Goal: Navigation & Orientation: Find specific page/section

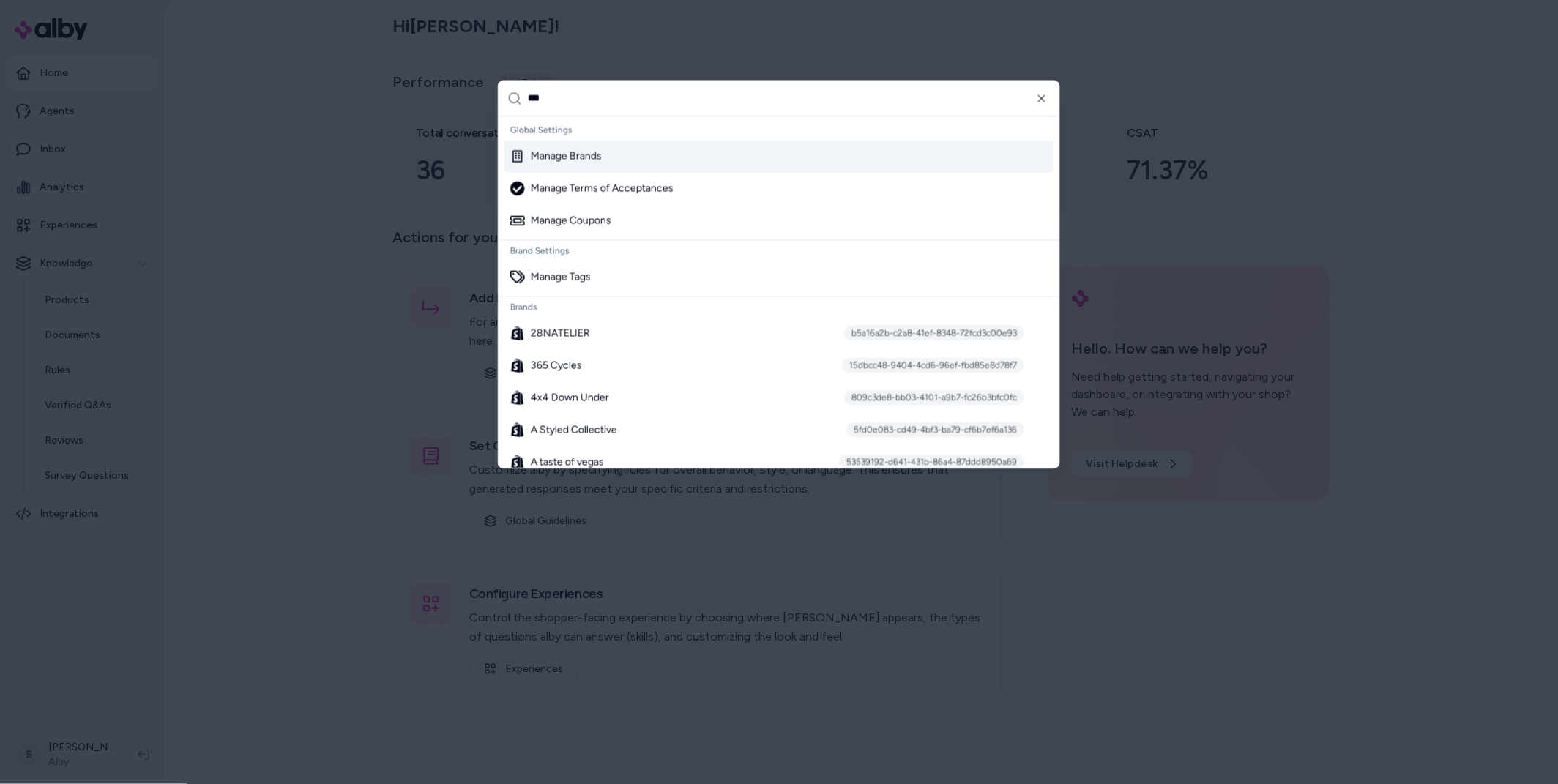
type input "****"
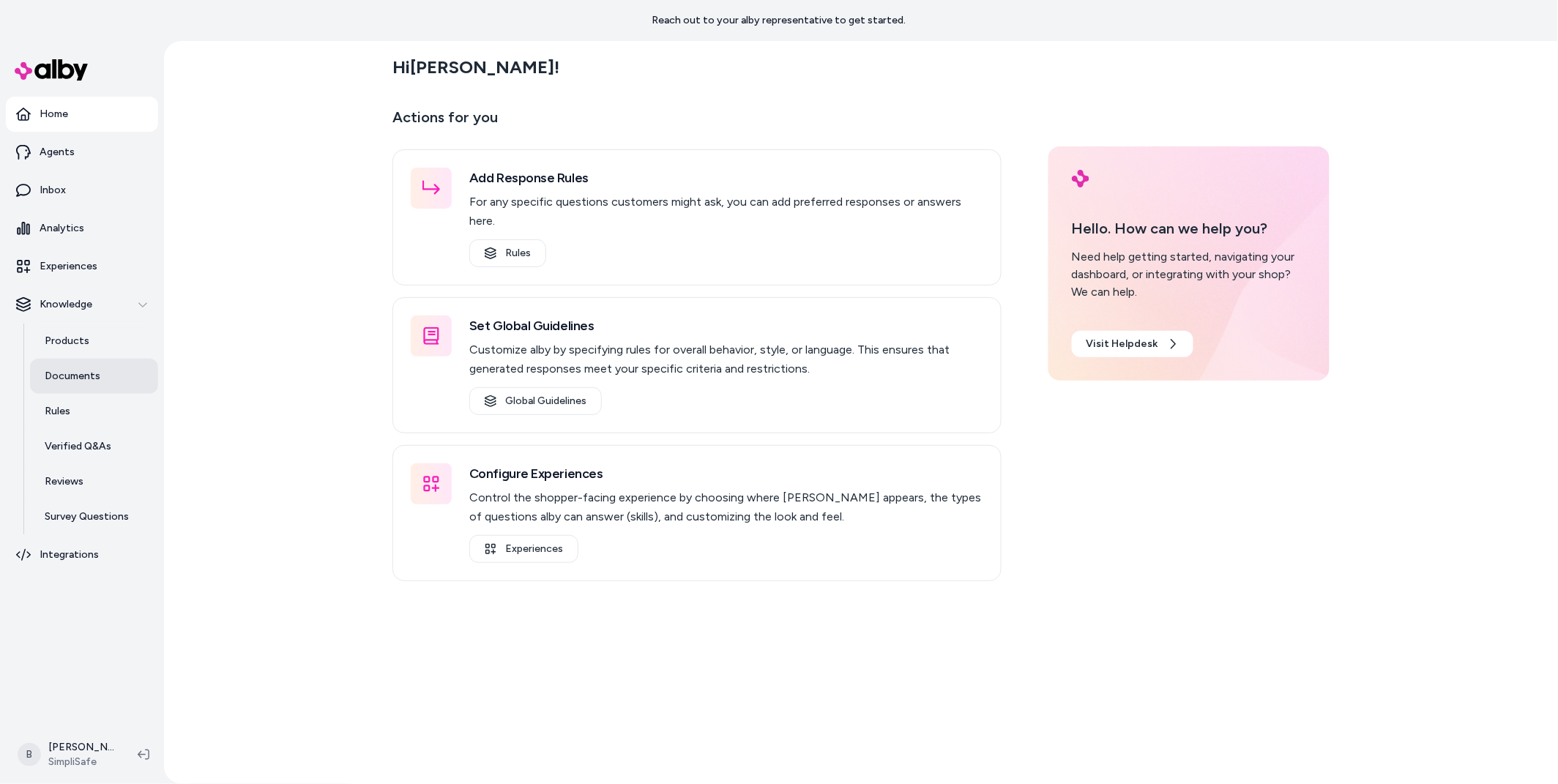
click at [63, 381] on p "Documents" at bounding box center [72, 376] width 56 height 15
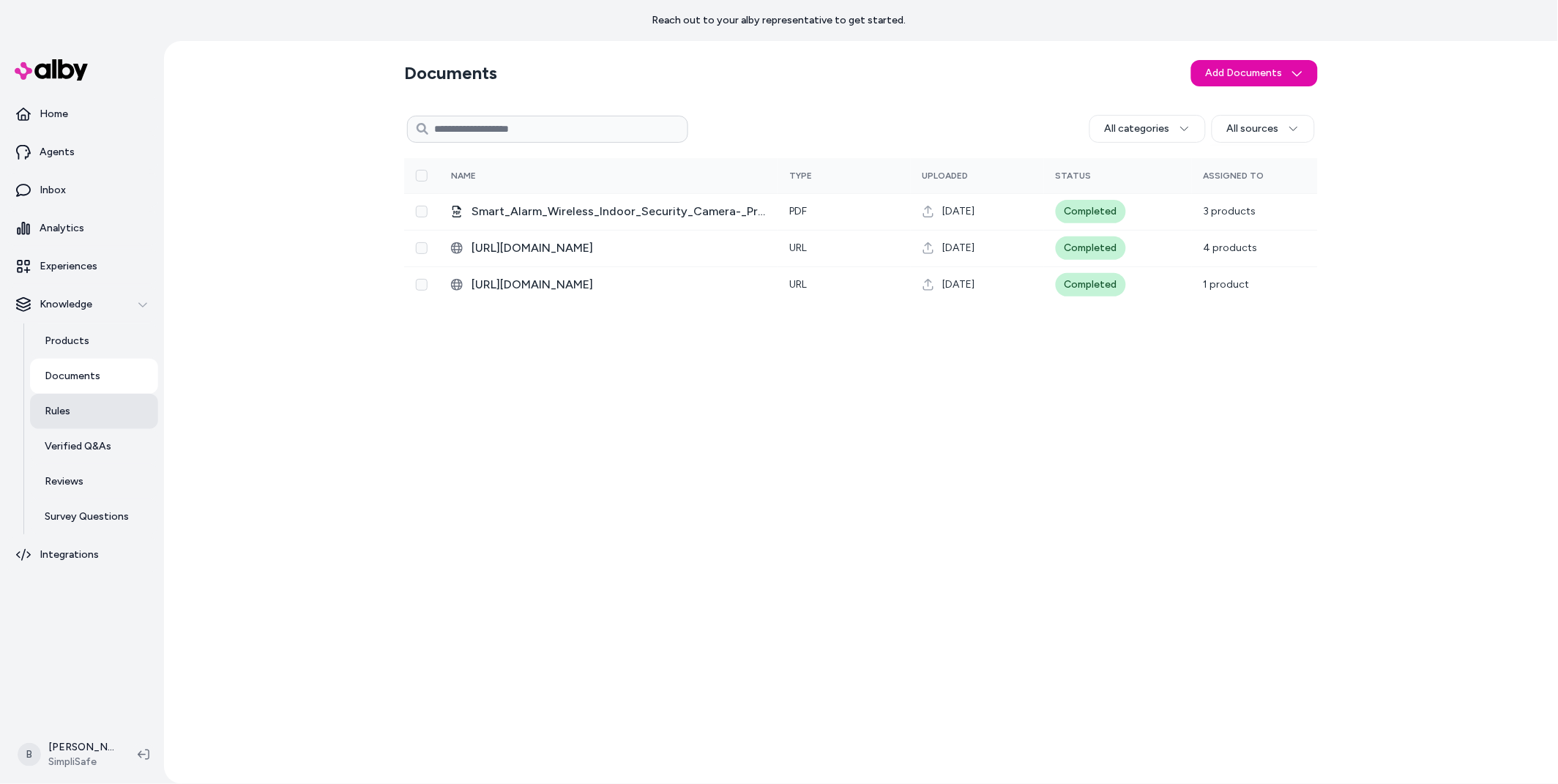
click at [59, 414] on p "Rules" at bounding box center [57, 411] width 26 height 15
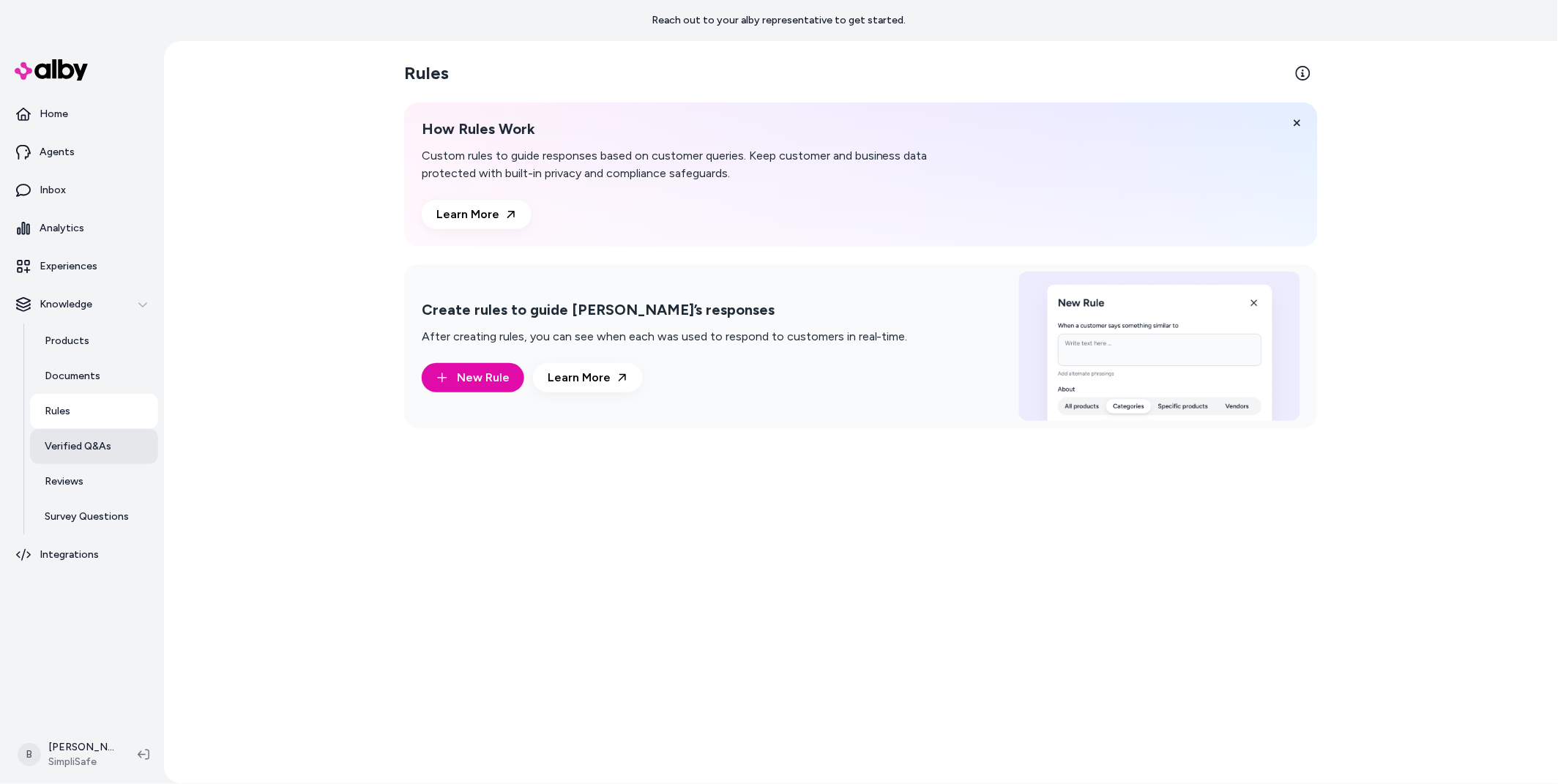
click at [82, 447] on p "Verified Q&As" at bounding box center [78, 447] width 67 height 15
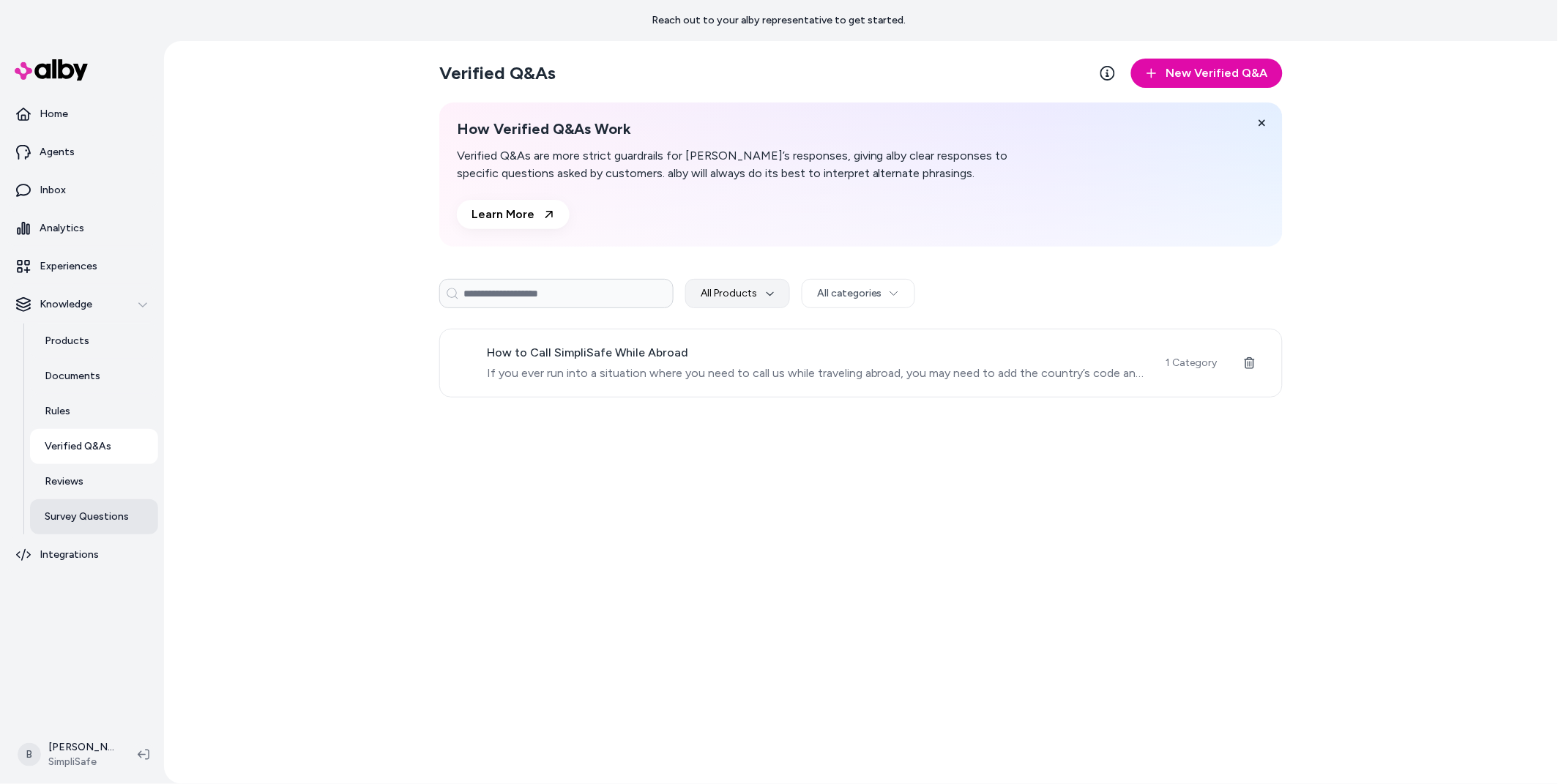
click at [95, 509] on p "Survey Questions" at bounding box center [86, 516] width 84 height 15
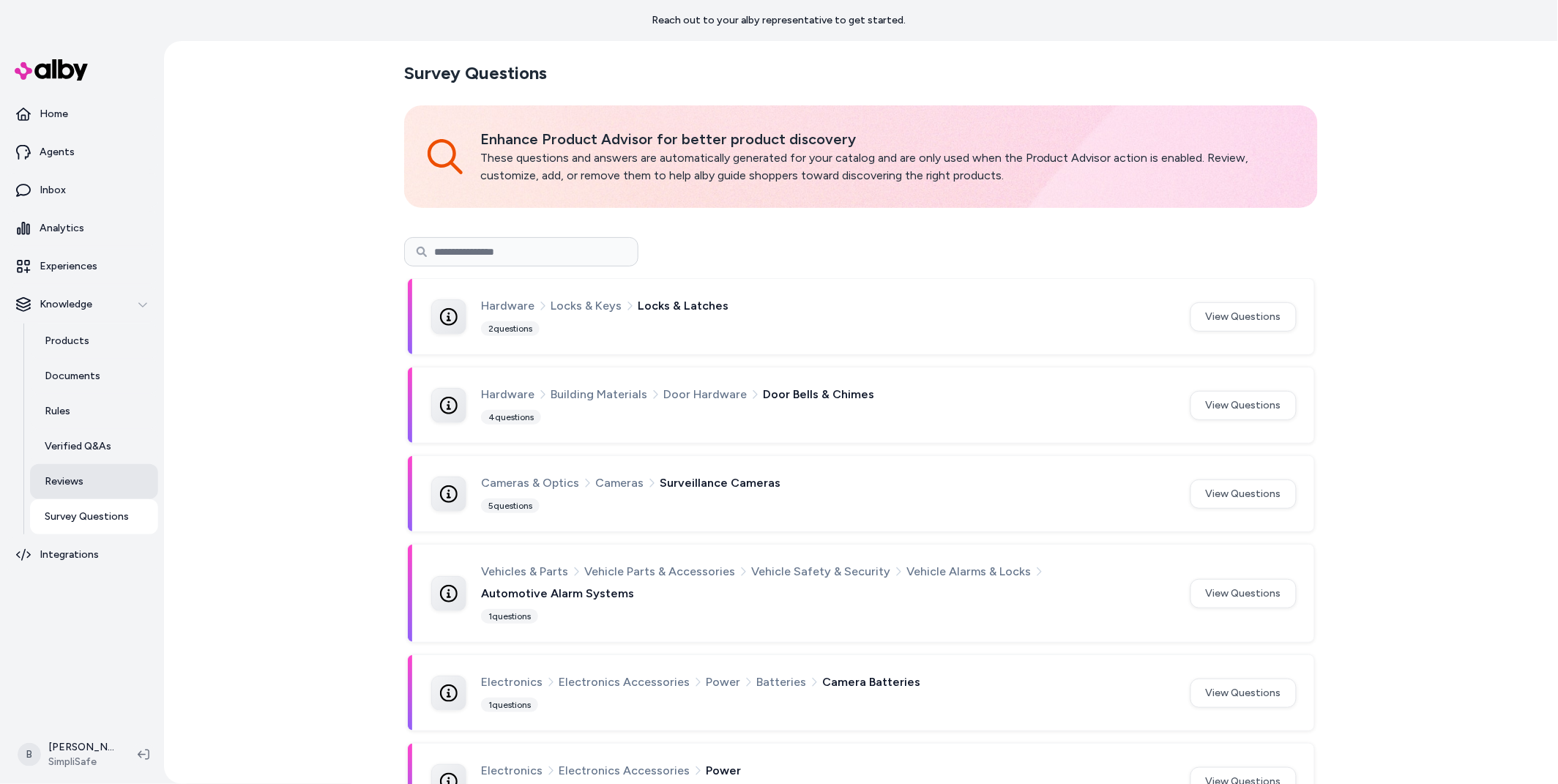
click at [82, 483] on p "Reviews" at bounding box center [64, 482] width 38 height 15
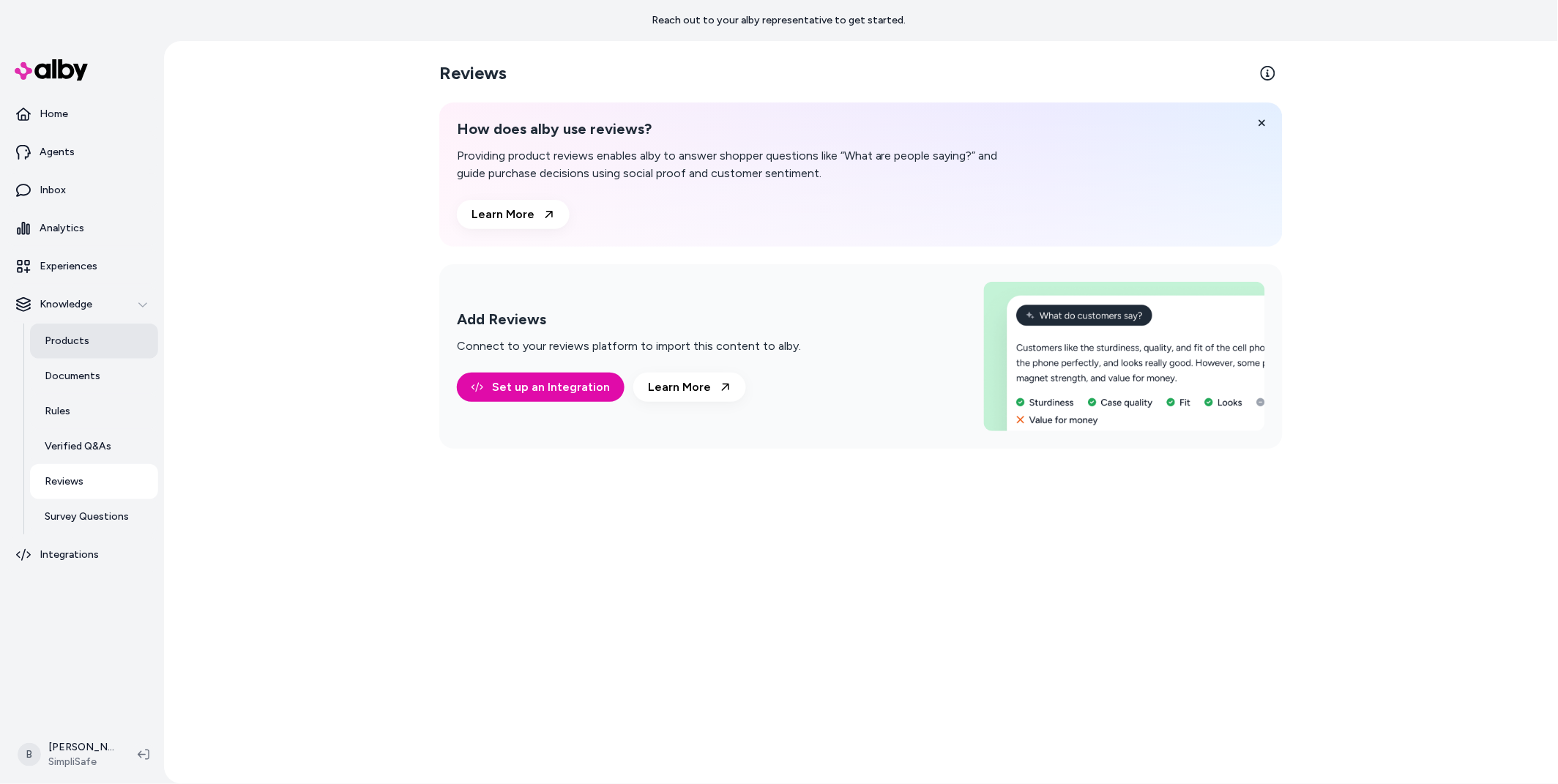
click at [86, 341] on p "Products" at bounding box center [67, 341] width 45 height 15
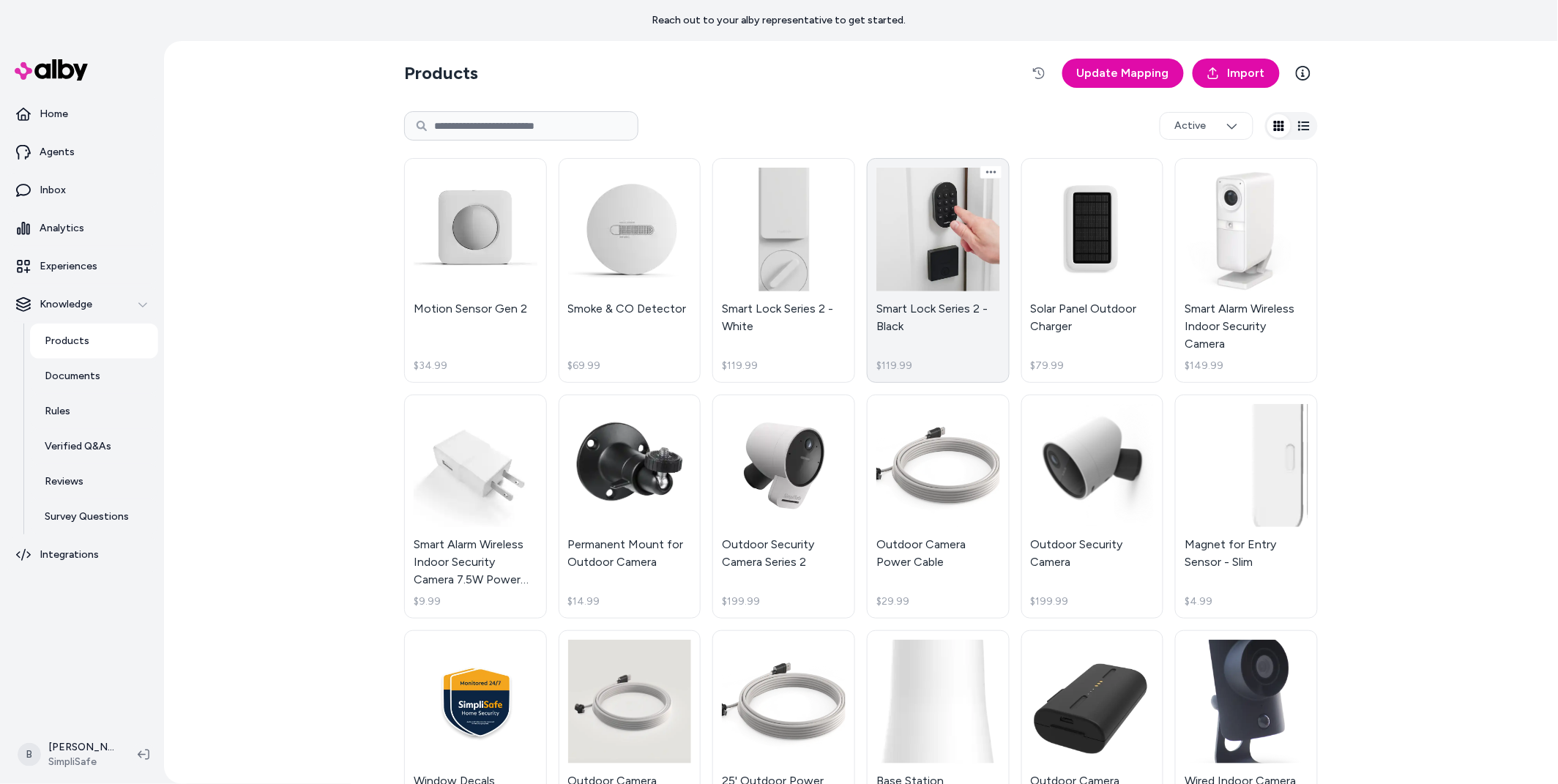
click at [953, 224] on link "Smart Lock Series 2 - Black $119.99" at bounding box center [939, 271] width 143 height 224
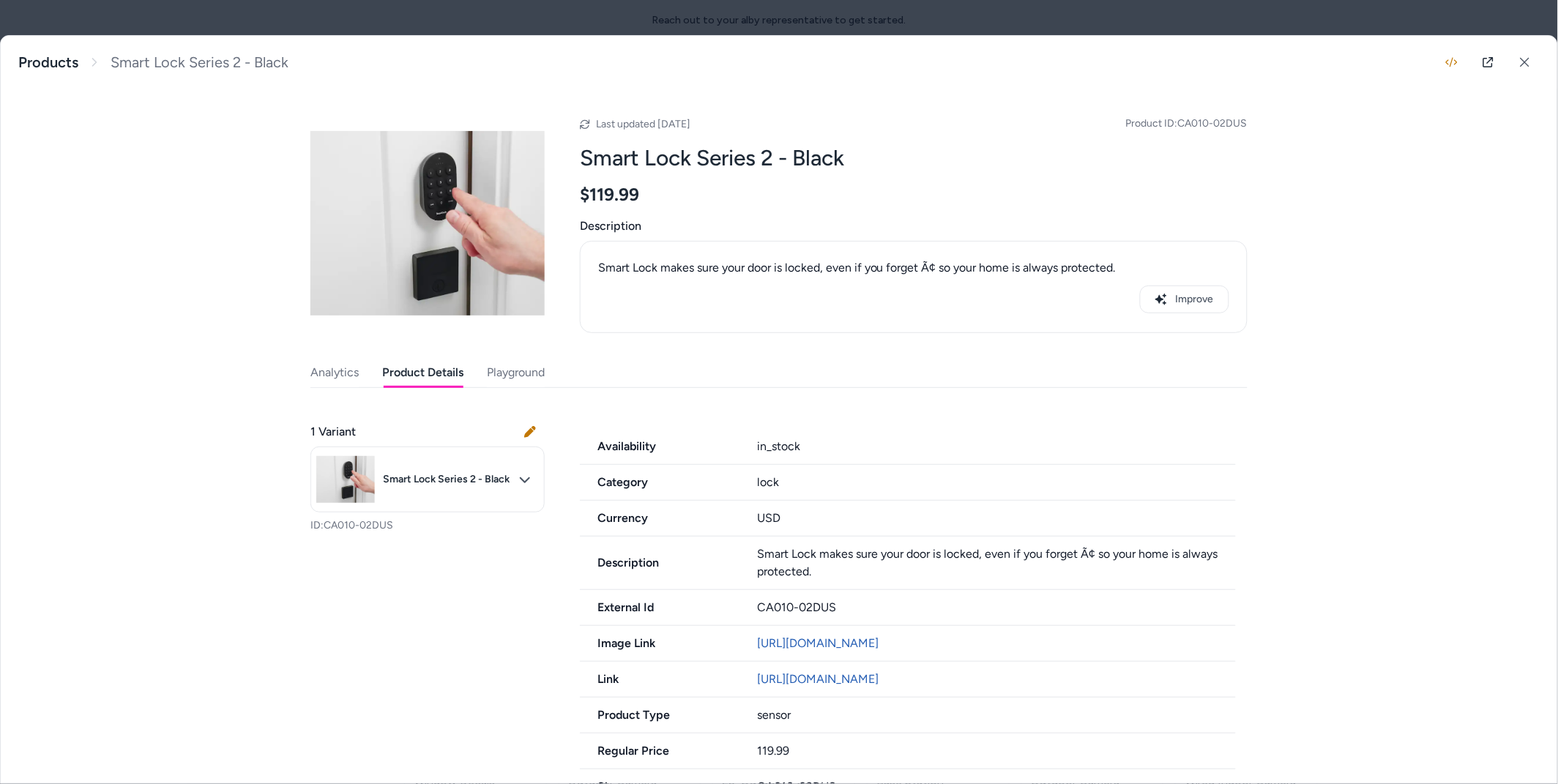
click at [406, 366] on button "Product Details" at bounding box center [423, 372] width 82 height 29
click at [1454, 57] on icon "button" at bounding box center [1452, 62] width 12 height 12
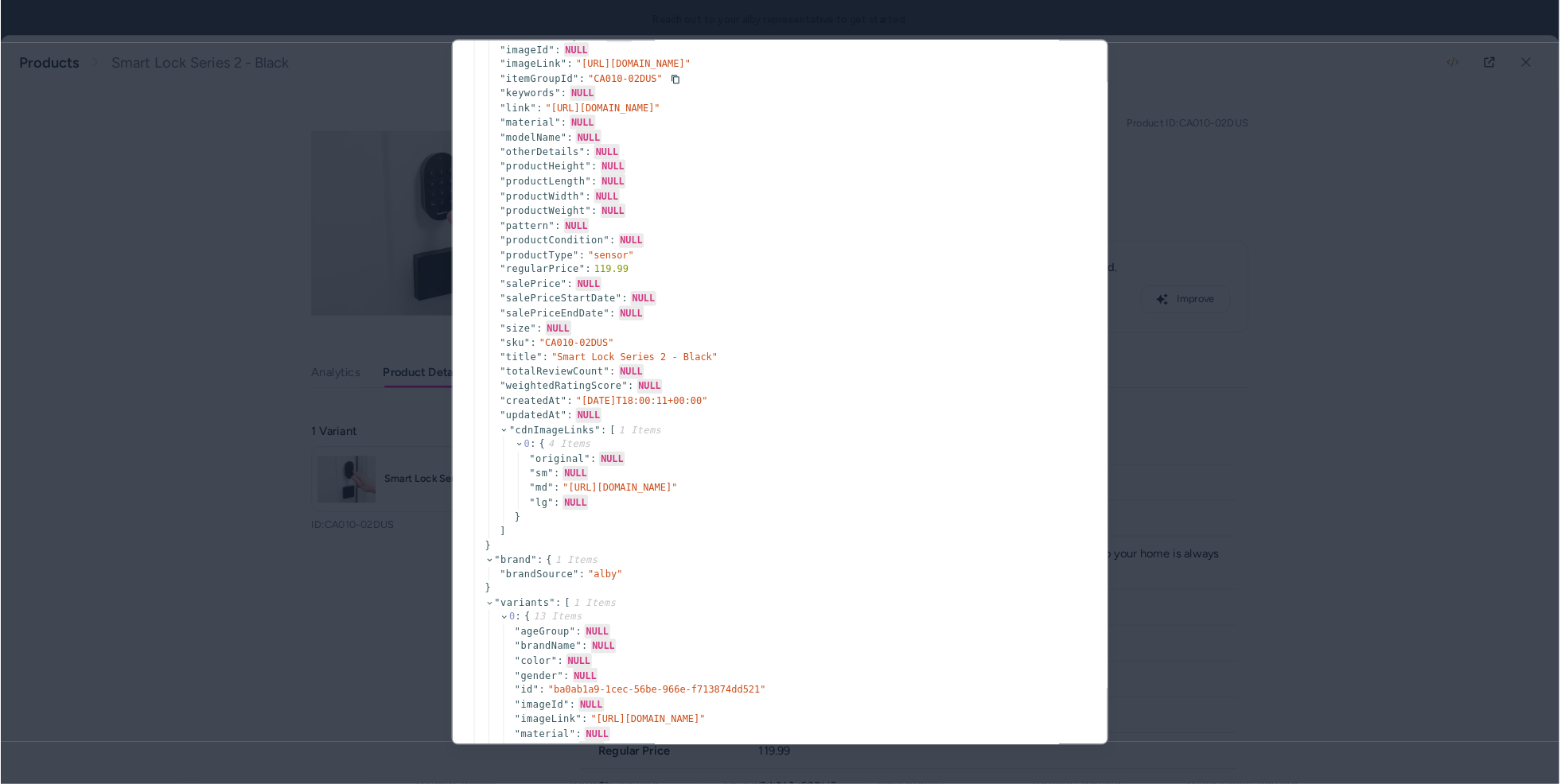
scroll to position [625, 0]
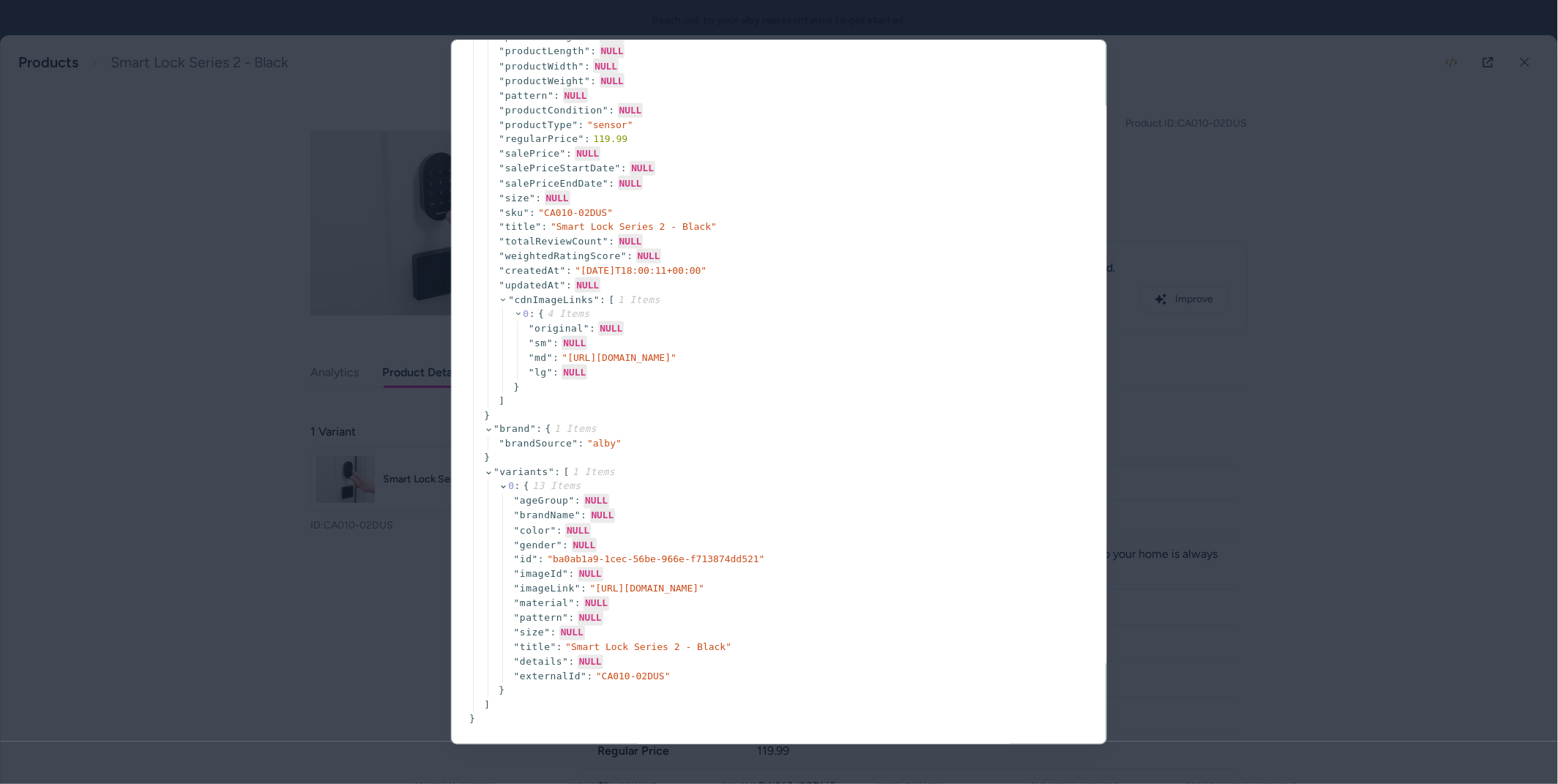
click at [1228, 224] on div at bounding box center [779, 392] width 1558 height 784
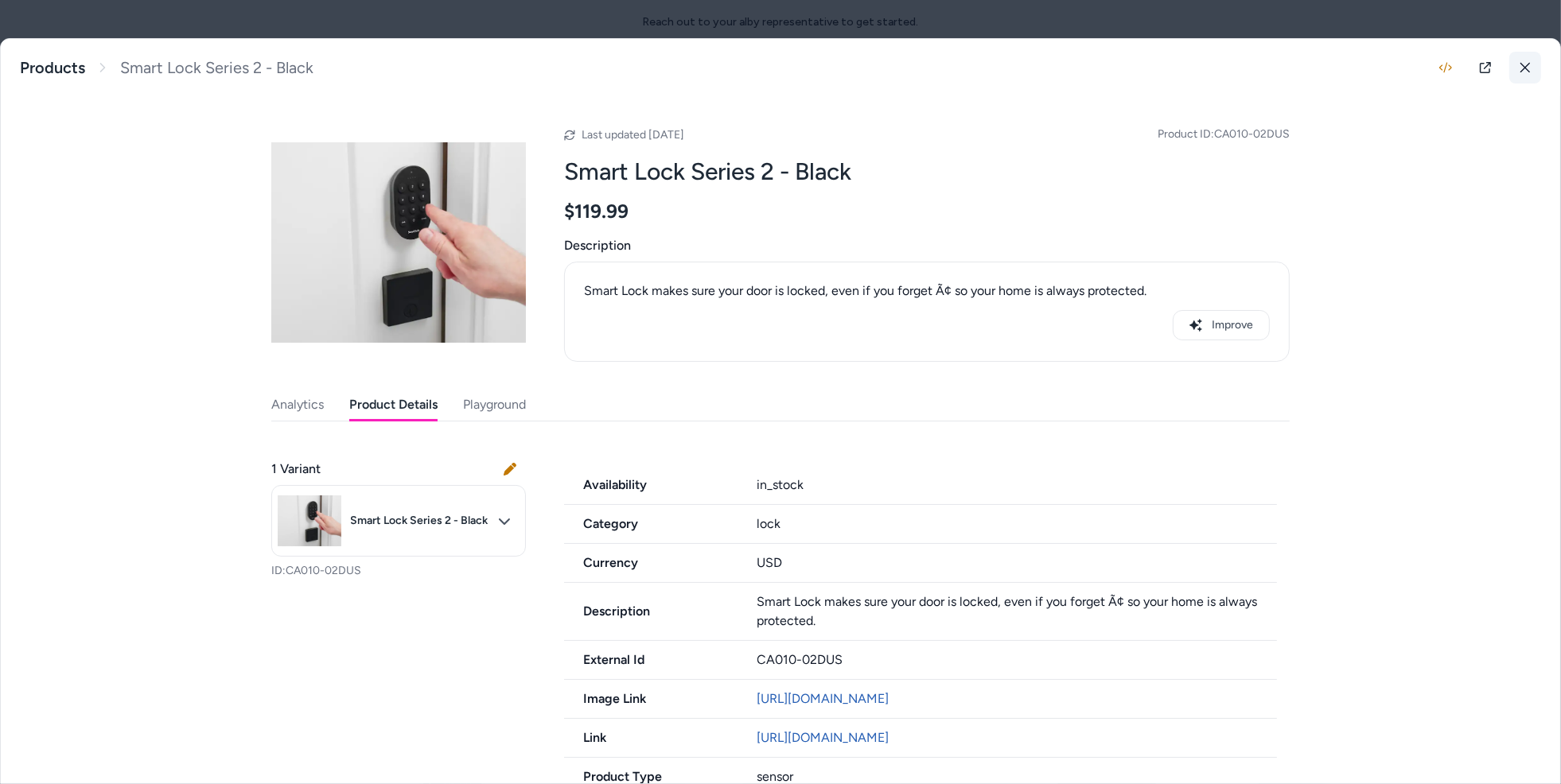
click at [1523, 62] on icon at bounding box center [1524, 67] width 11 height 11
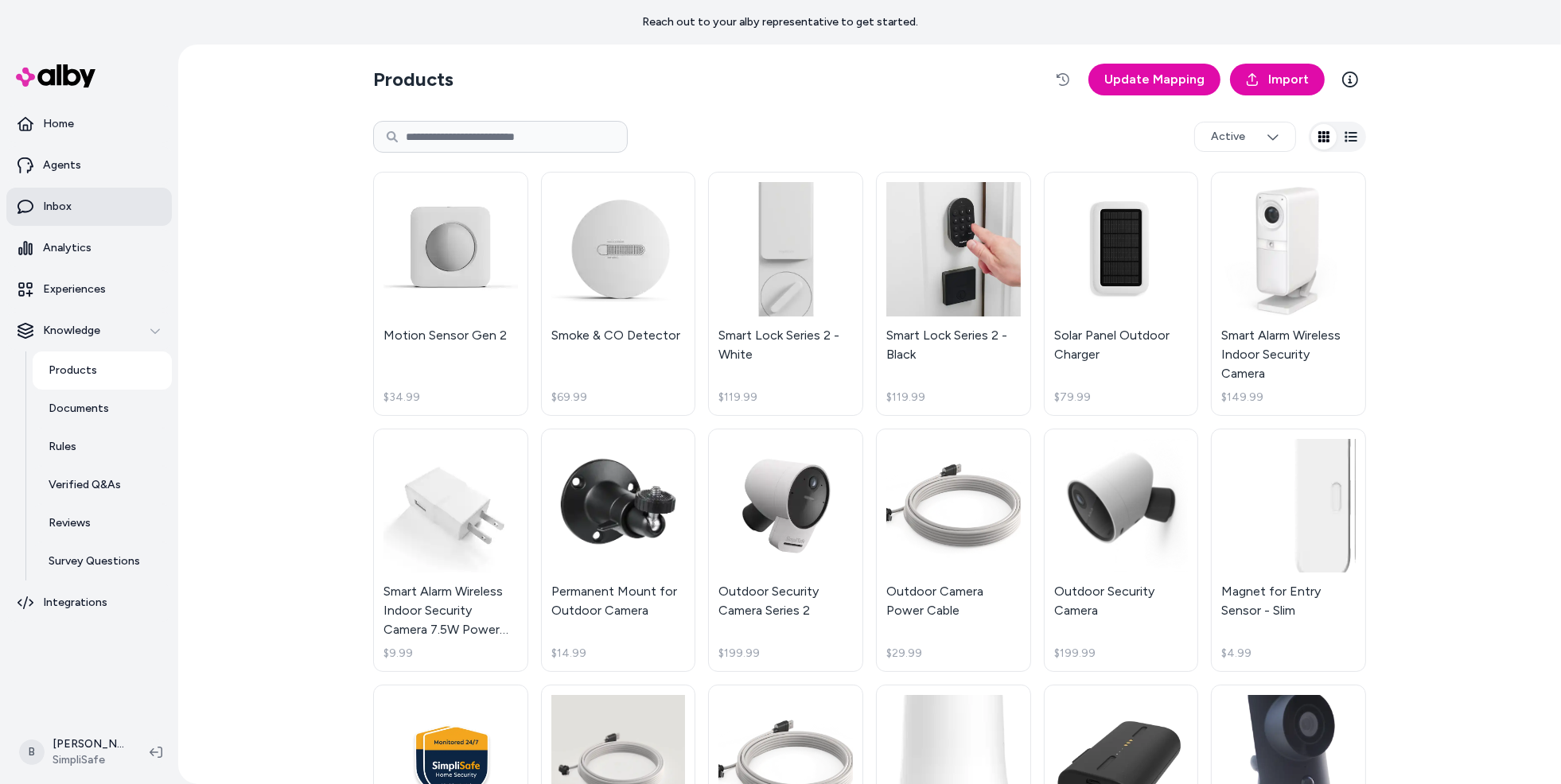
click at [50, 205] on p "Inbox" at bounding box center [57, 206] width 29 height 16
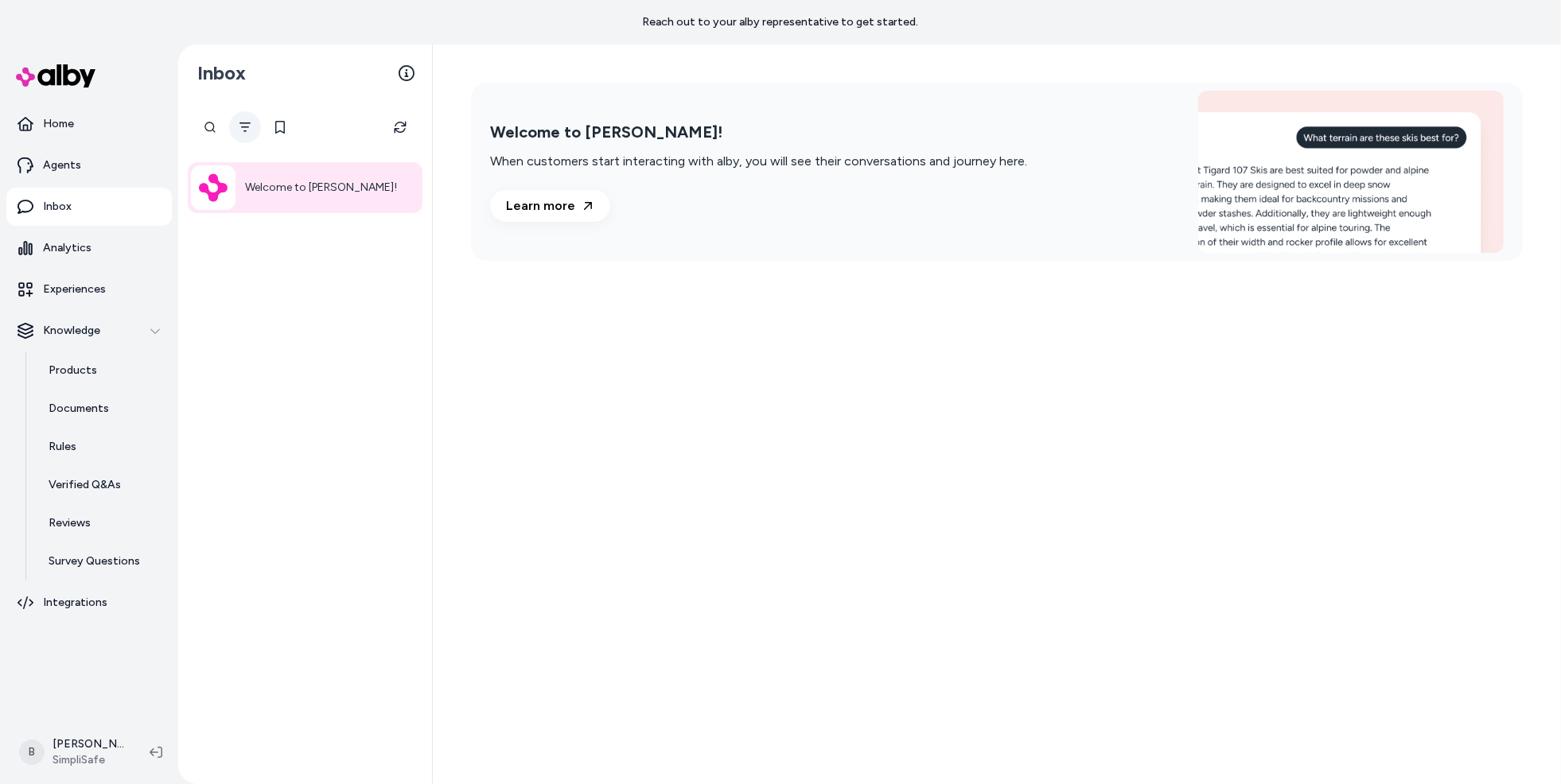
click at [240, 131] on icon "Filter" at bounding box center [245, 127] width 13 height 13
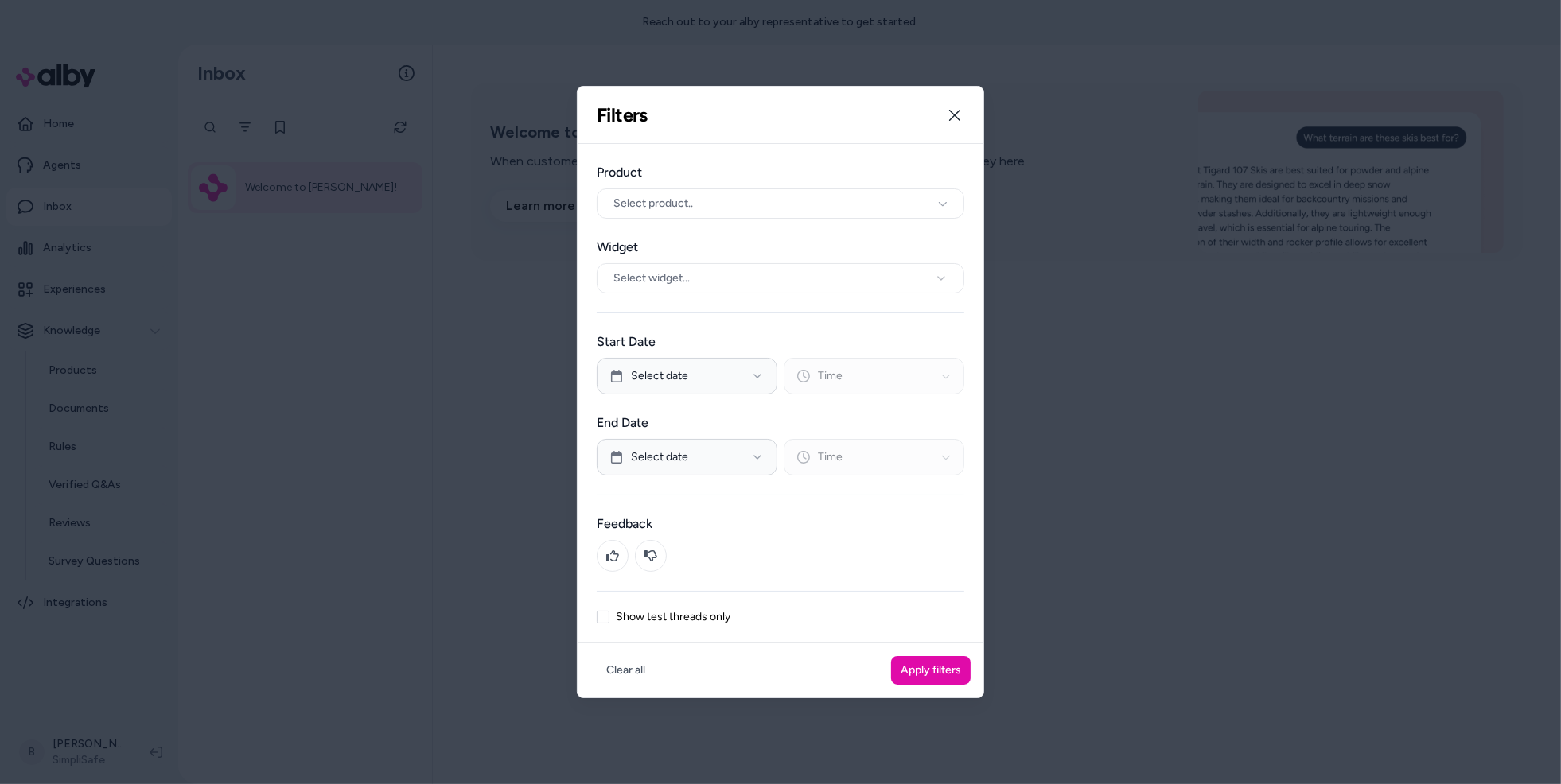
click at [620, 615] on label "Show test threads only" at bounding box center [673, 616] width 114 height 11
click at [610, 615] on button "Show test threads only" at bounding box center [603, 617] width 13 height 13
click at [913, 664] on button "Apply filters" at bounding box center [930, 671] width 79 height 29
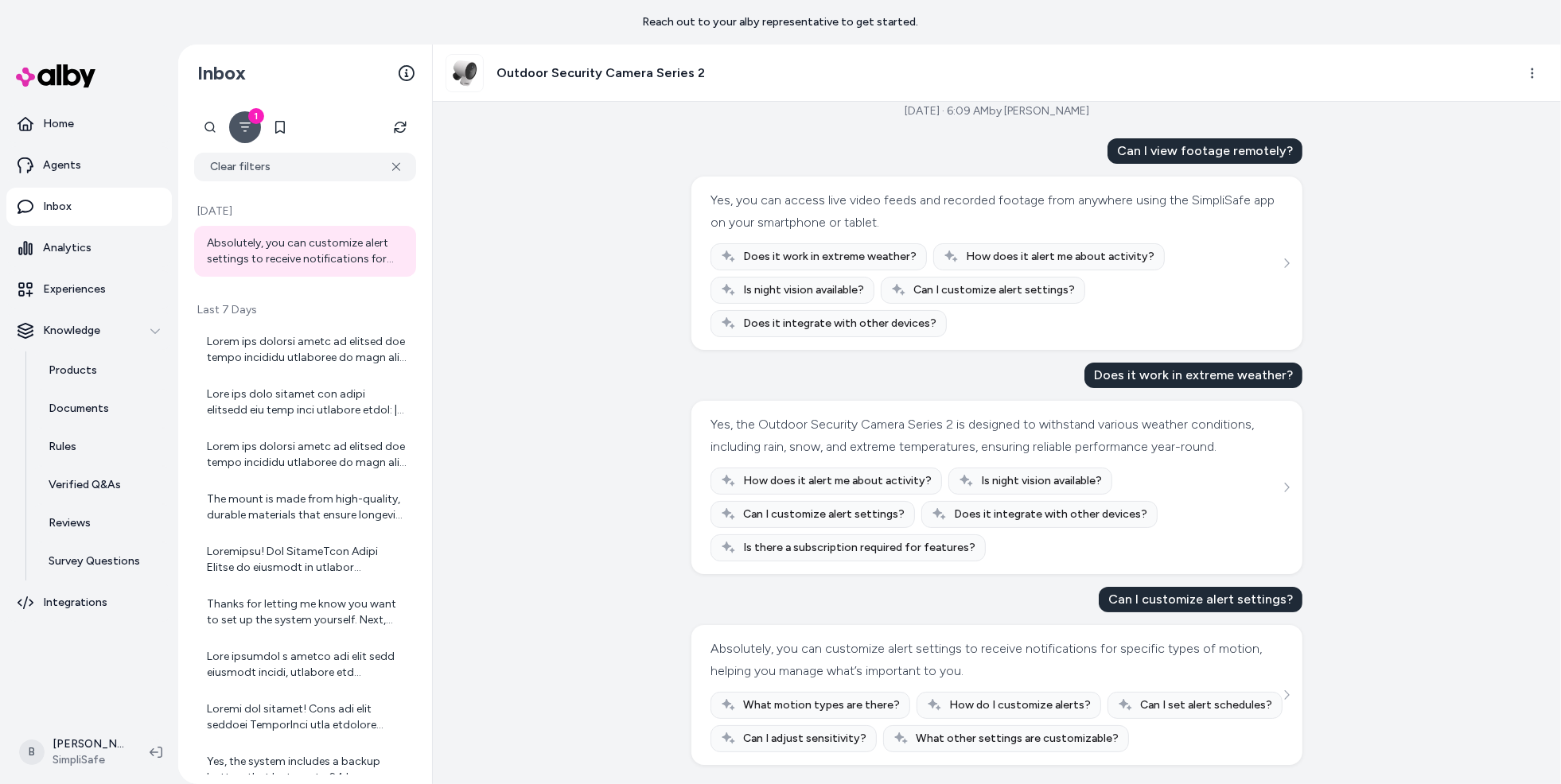
scroll to position [40, 0]
click at [311, 346] on div at bounding box center [307, 349] width 199 height 32
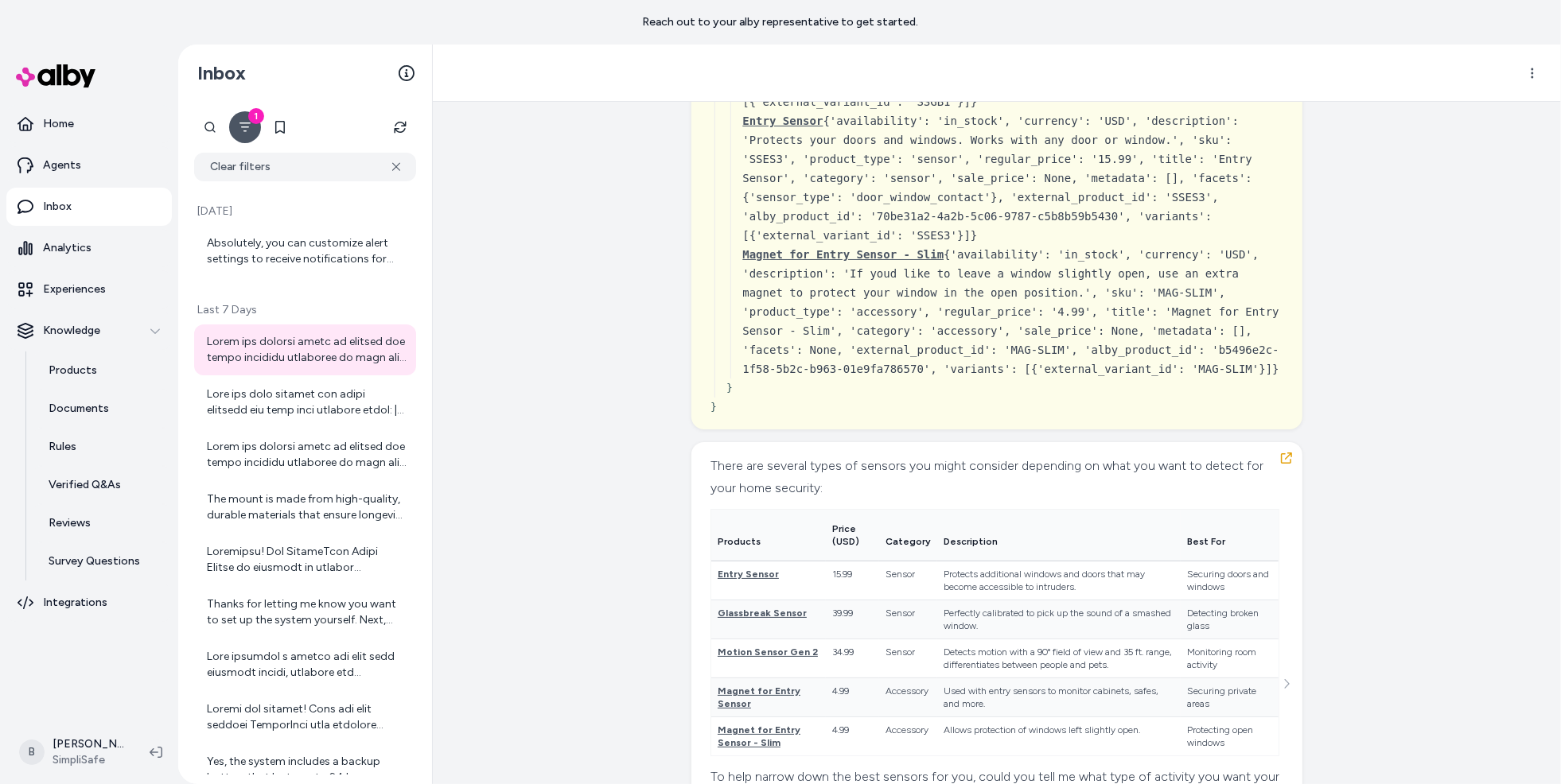
scroll to position [2914, 0]
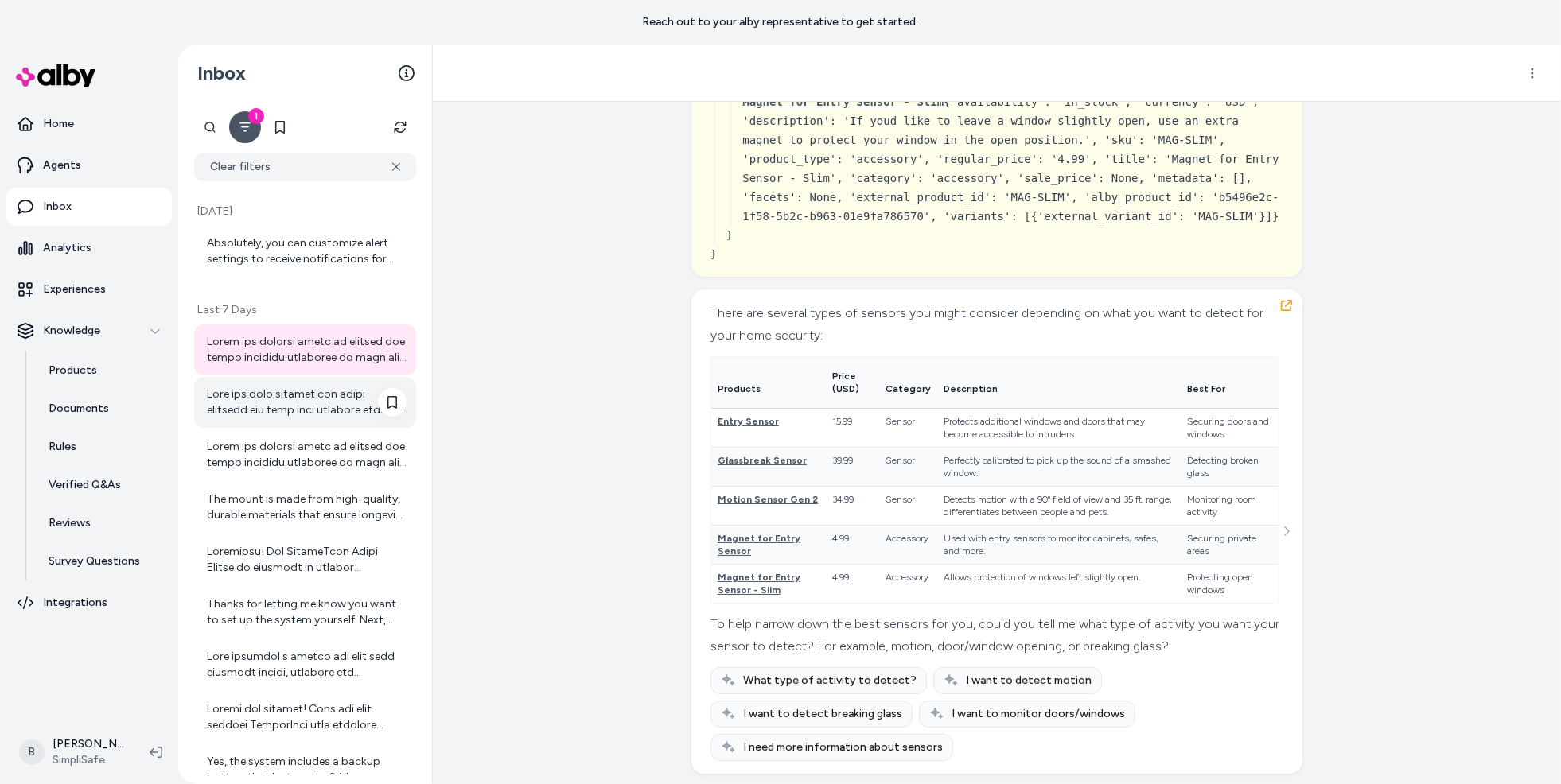
click at [255, 417] on div at bounding box center [307, 401] width 199 height 32
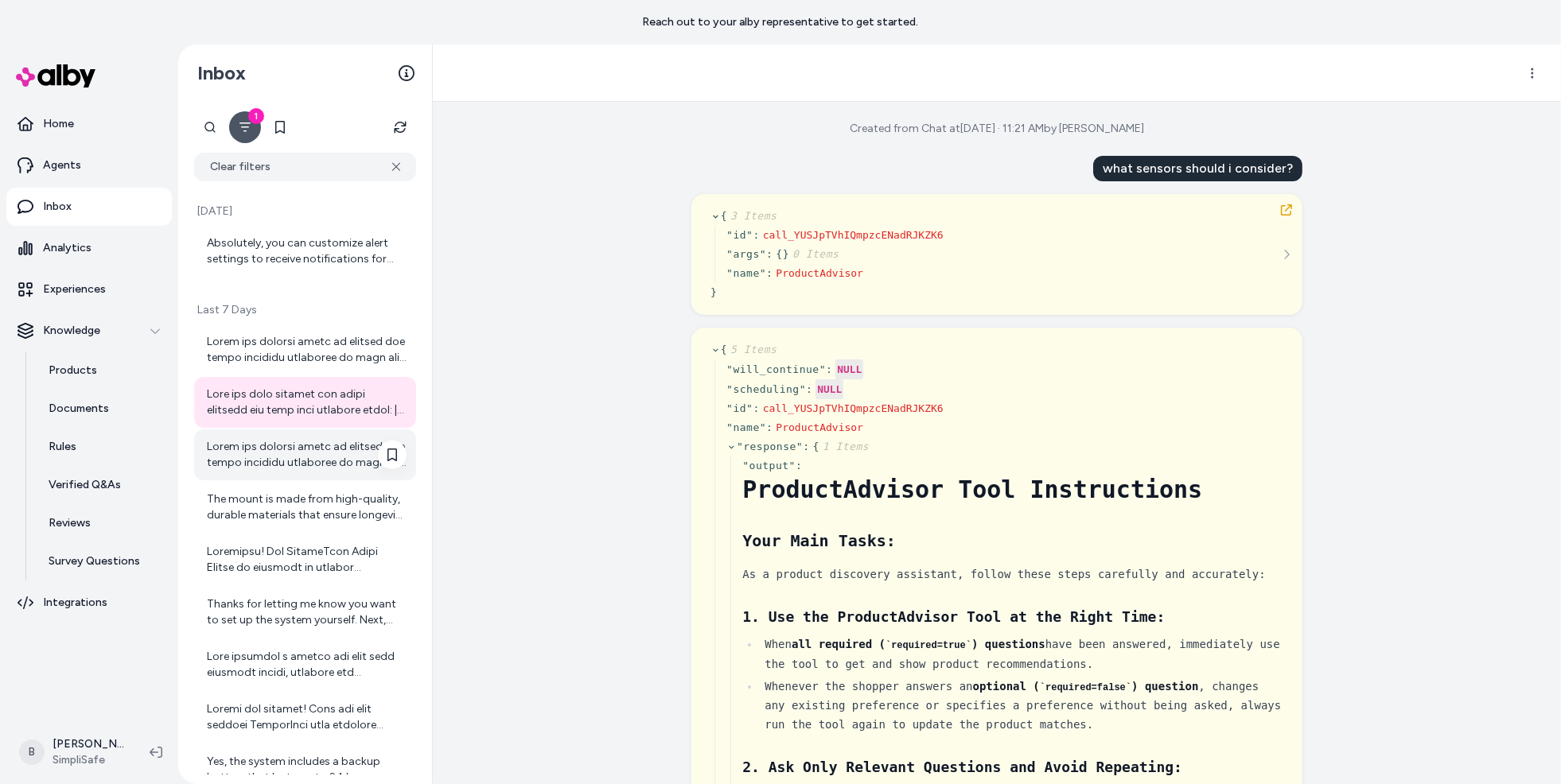
click at [296, 447] on div at bounding box center [307, 454] width 199 height 32
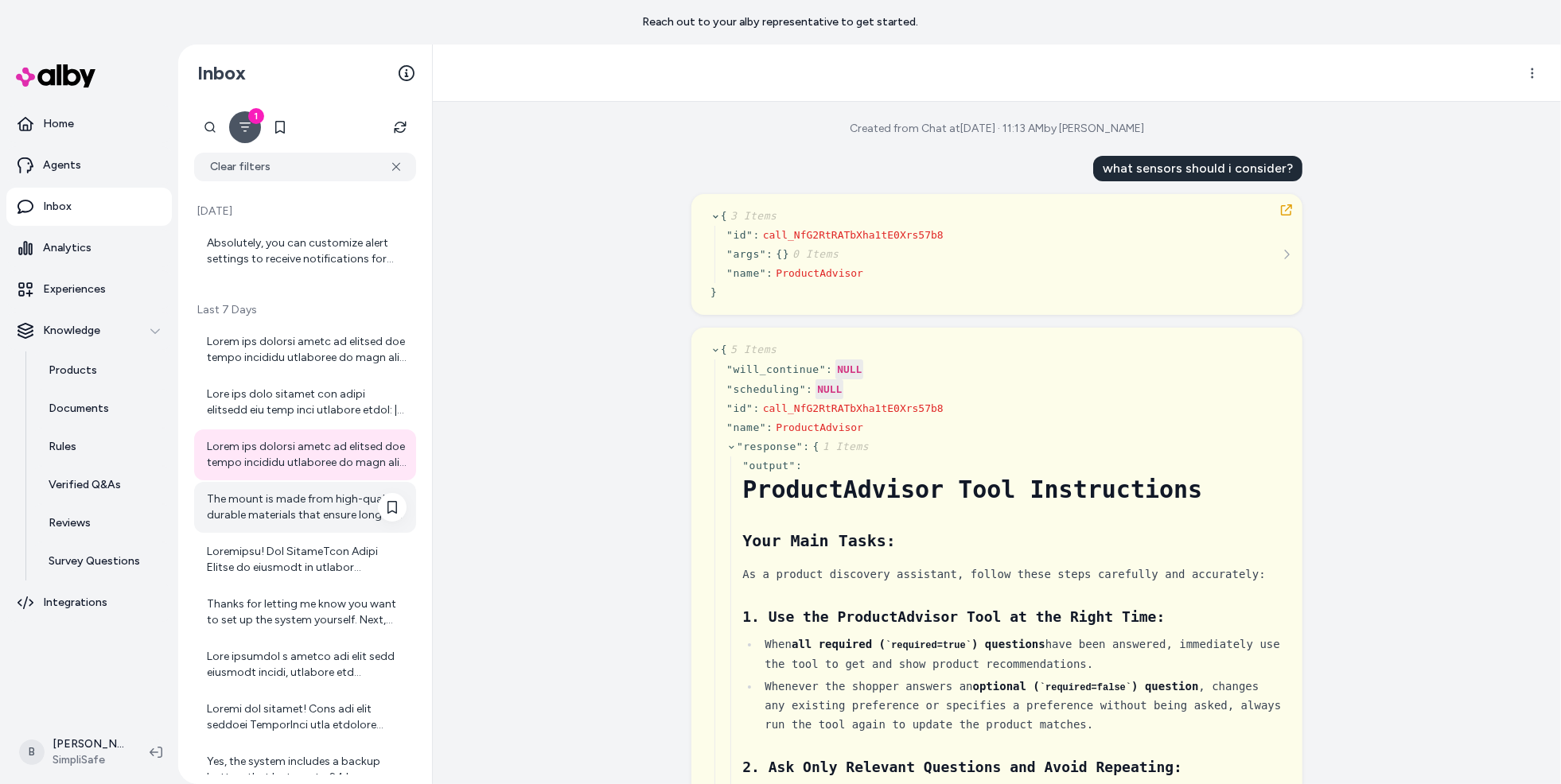
click at [291, 523] on div "The mount is made from high-quality, durable materials that ensure longevity an…" at bounding box center [305, 507] width 222 height 51
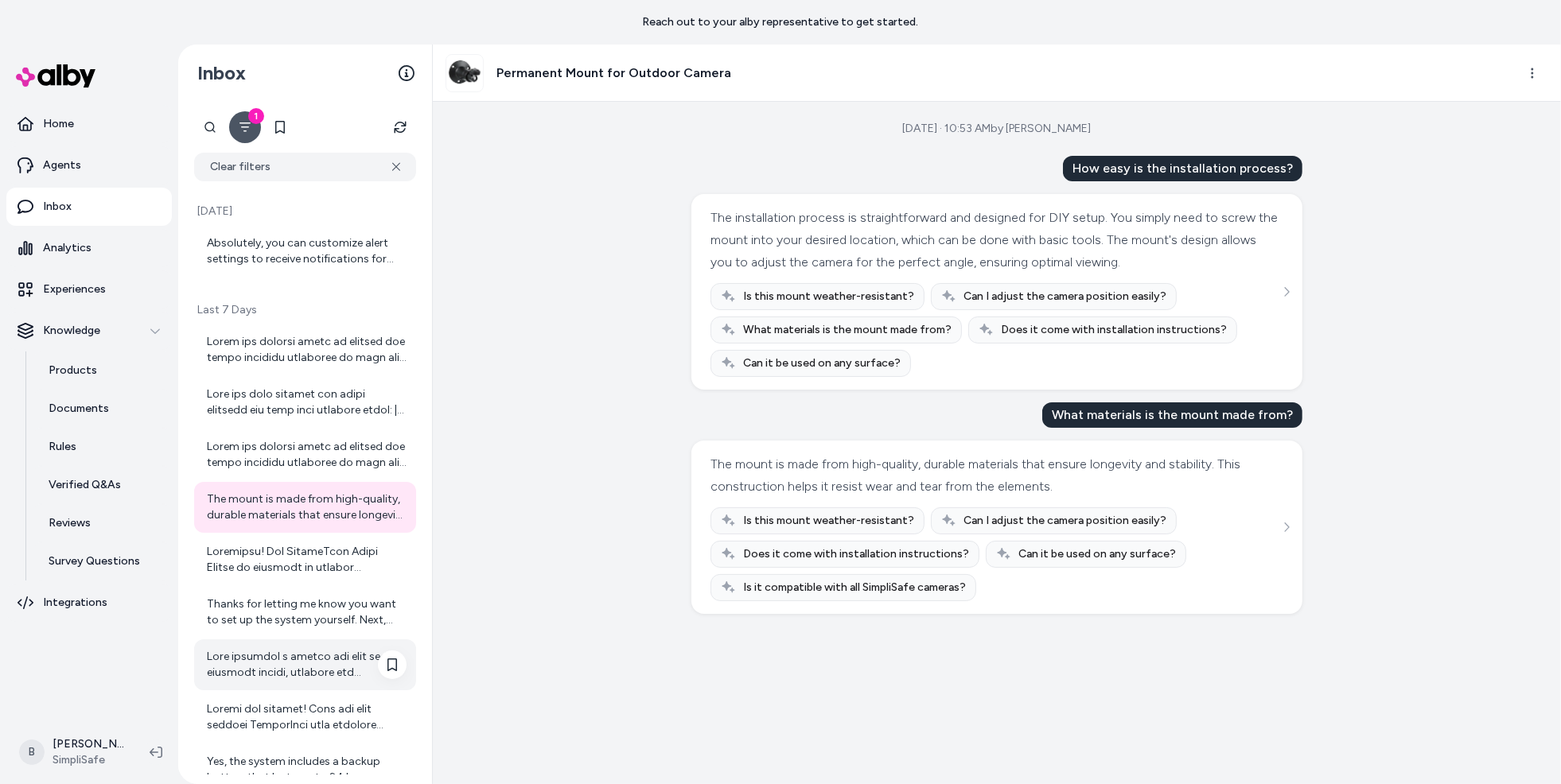
click at [278, 672] on div at bounding box center [307, 664] width 199 height 32
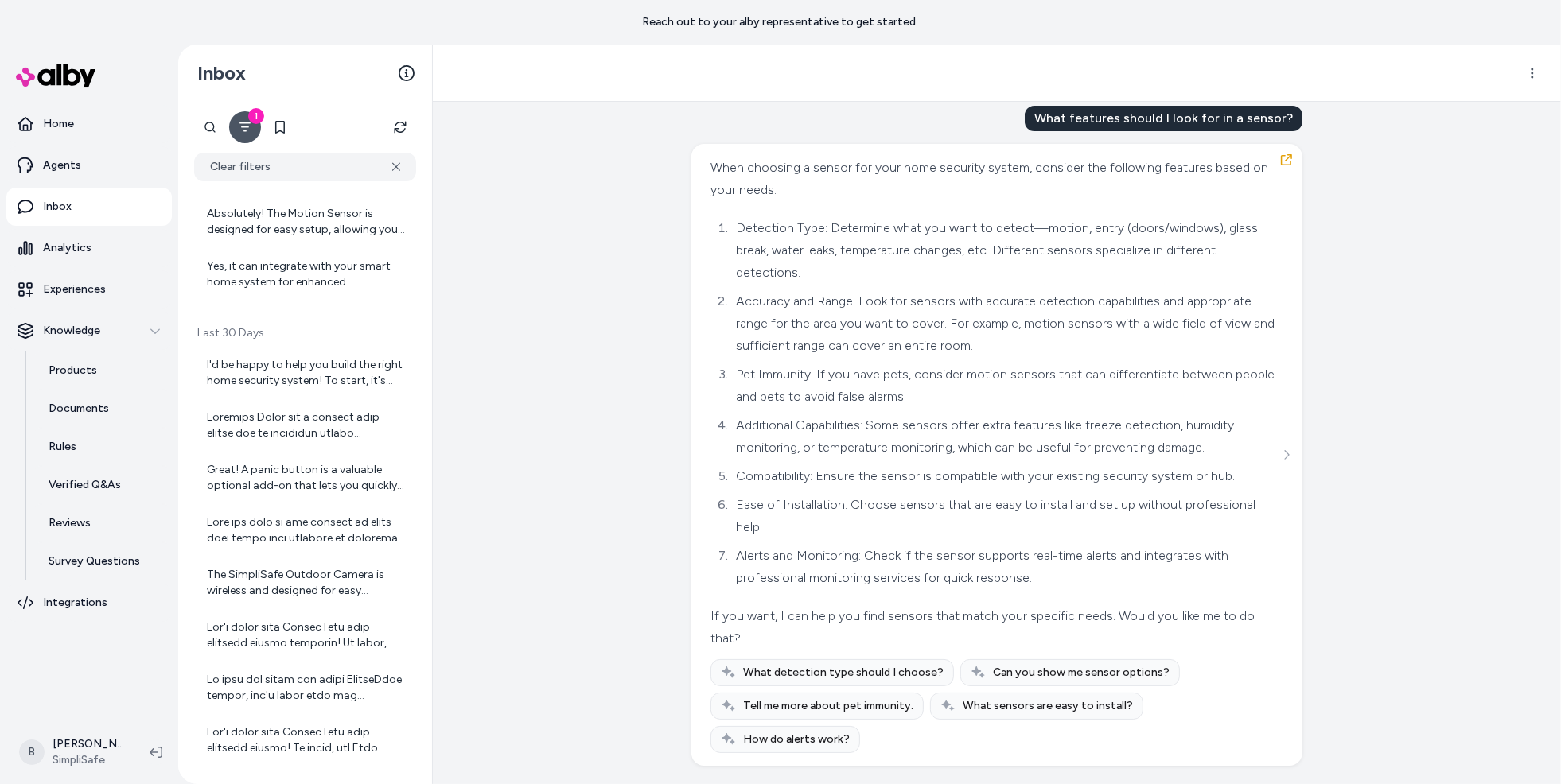
scroll to position [786, 0]
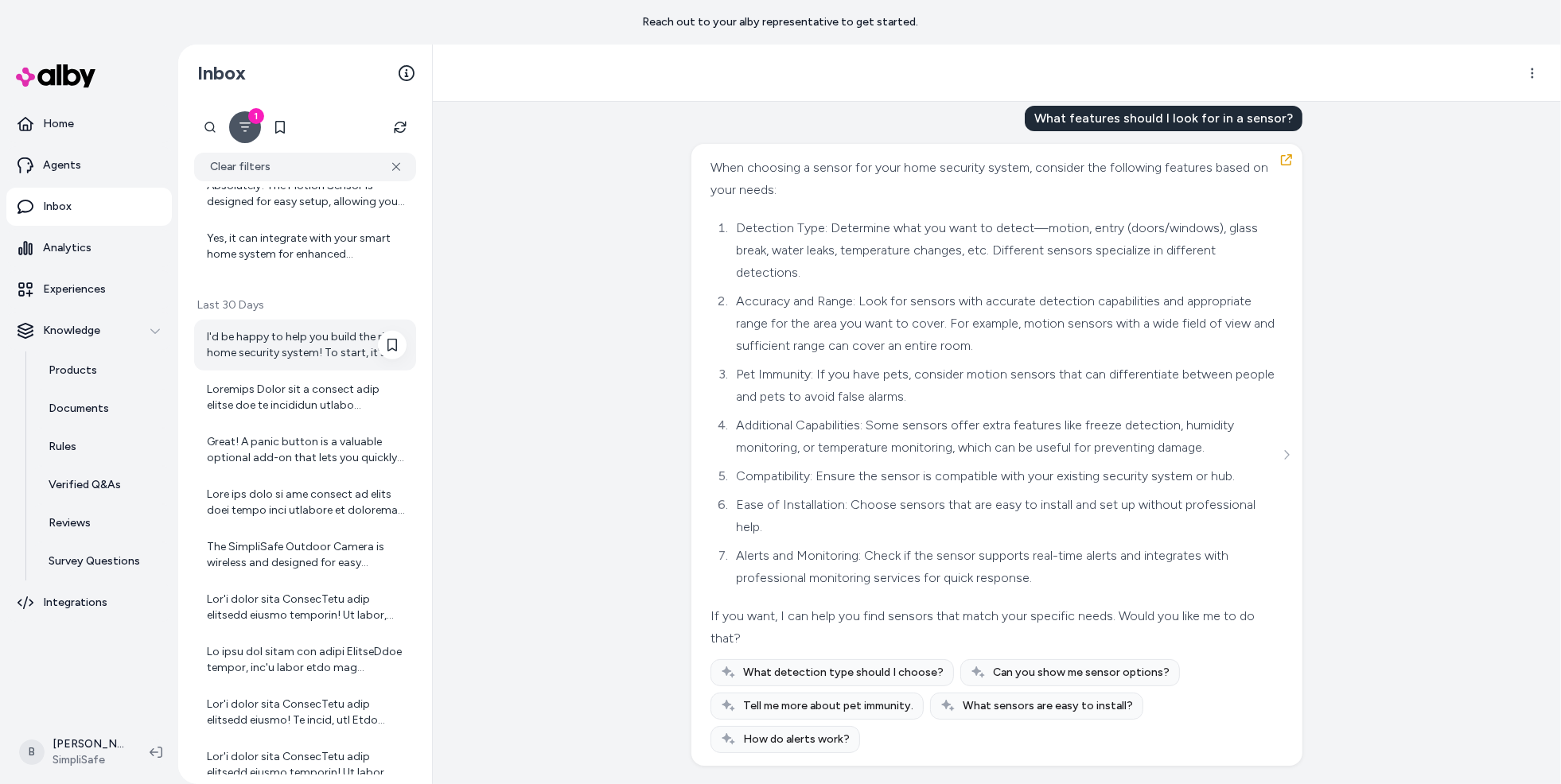
click at [283, 332] on div "I'd be happy to help you build the right home security system! To start, it's i…" at bounding box center [307, 344] width 199 height 32
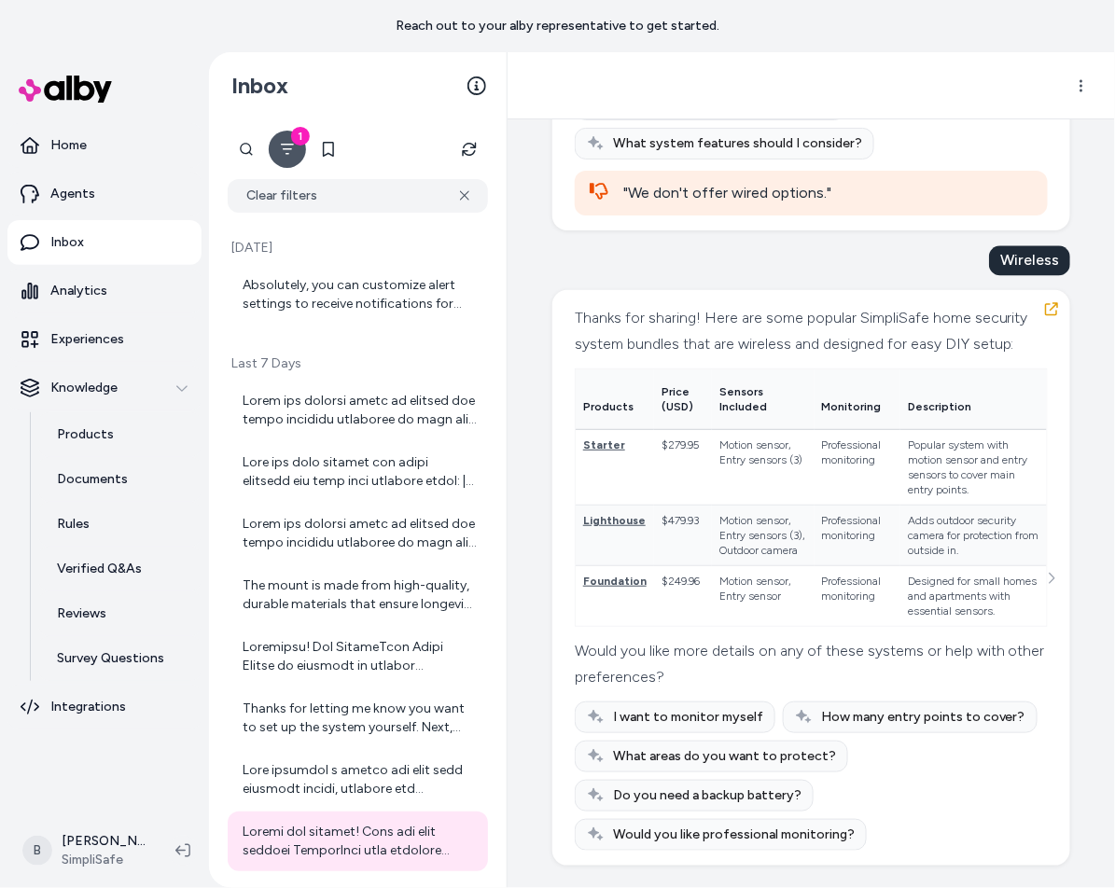
scroll to position [9326, 0]
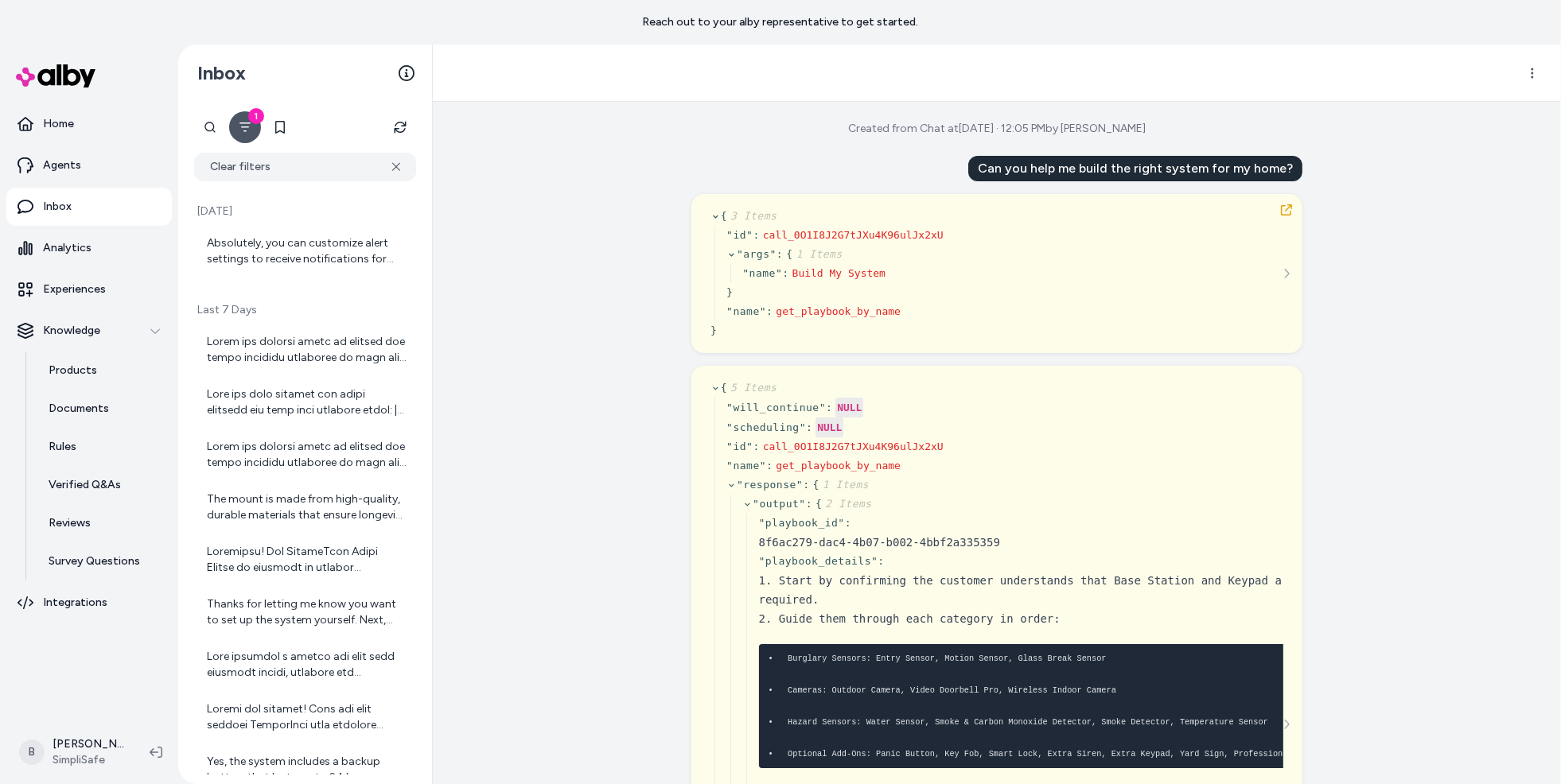
scroll to position [825, 0]
